Goal: Find specific page/section: Find specific page/section

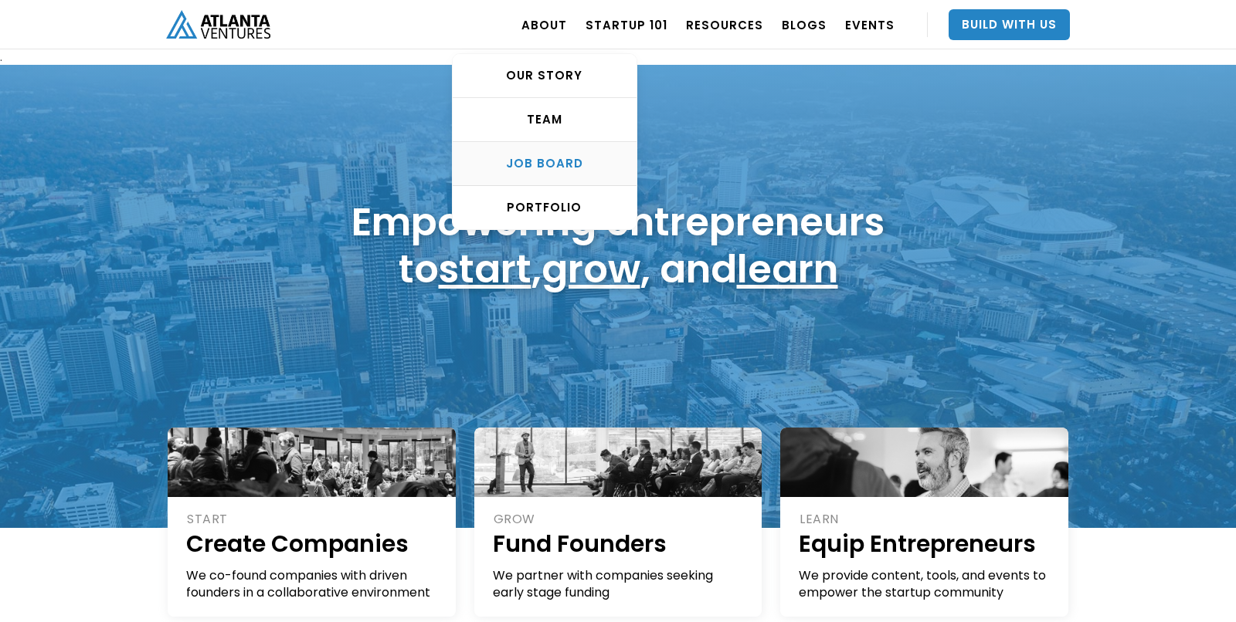
click at [552, 171] on link "Job Board" at bounding box center [545, 164] width 184 height 44
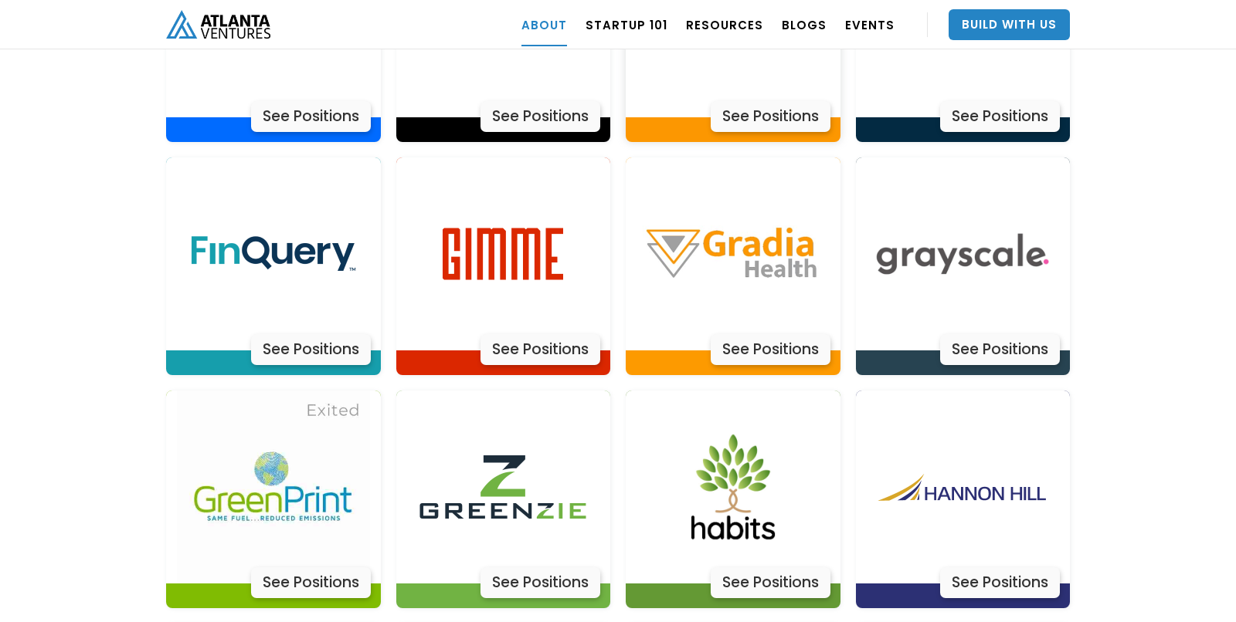
scroll to position [3608, 0]
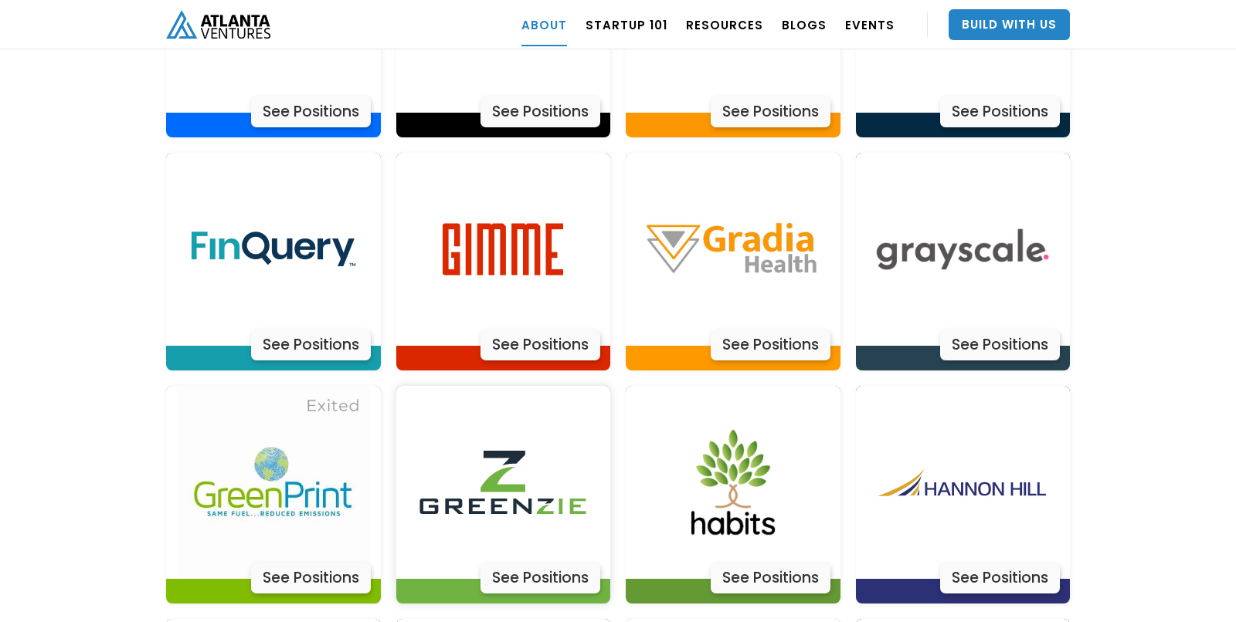
click at [531, 563] on div "See Positions" at bounding box center [540, 578] width 120 height 31
